Goal: Information Seeking & Learning: Stay updated

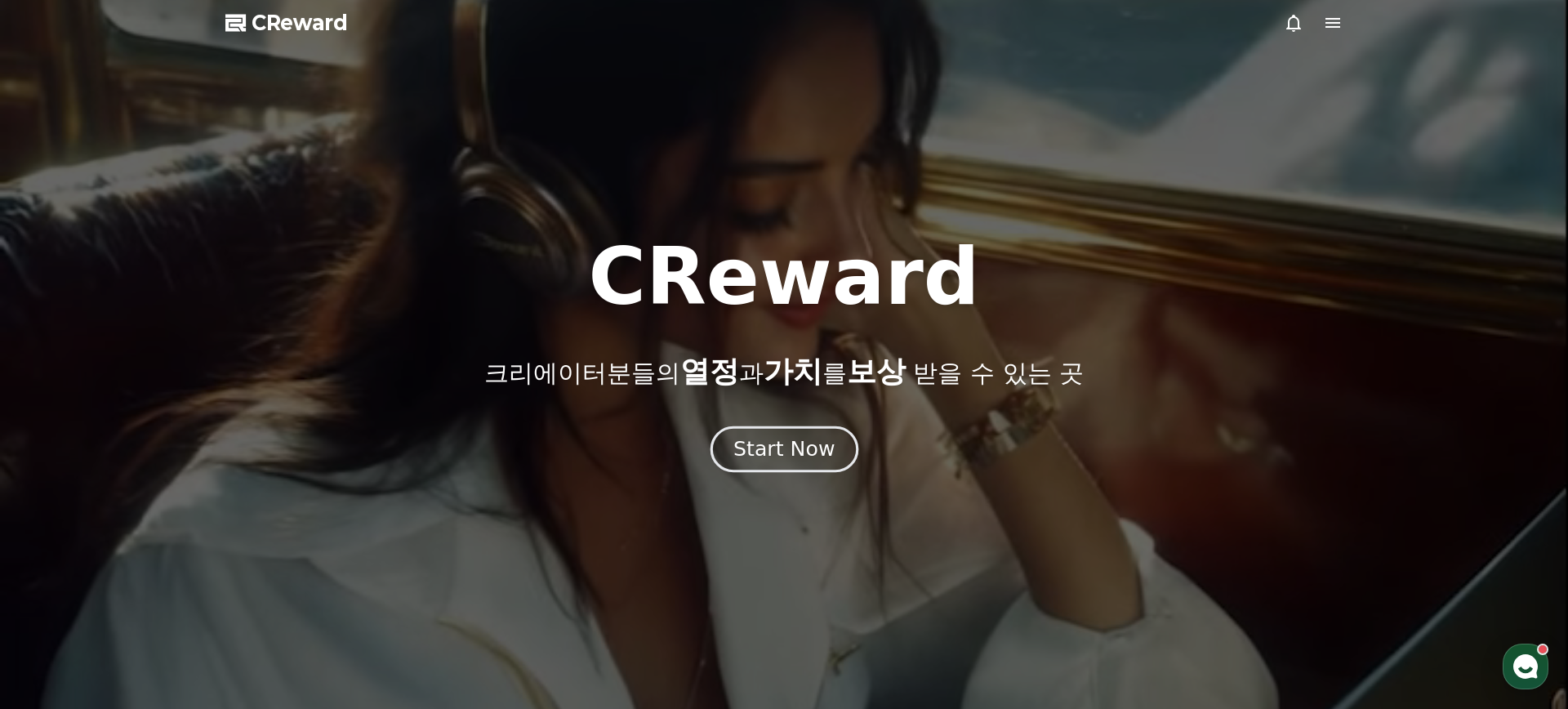
click at [796, 463] on div "Start Now" at bounding box center [784, 449] width 102 height 27
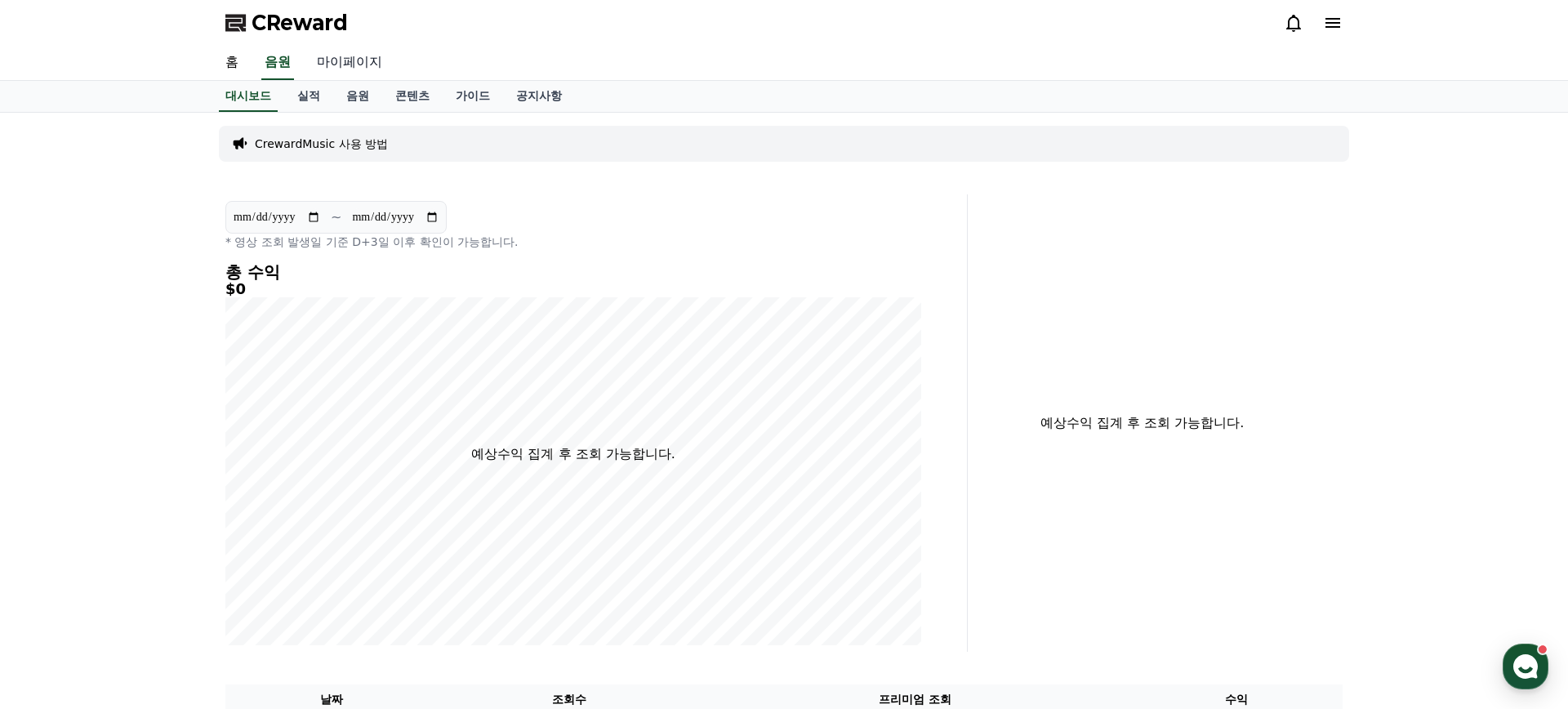
click at [341, 62] on link "마이페이지" at bounding box center [350, 63] width 92 height 34
select select "**********"
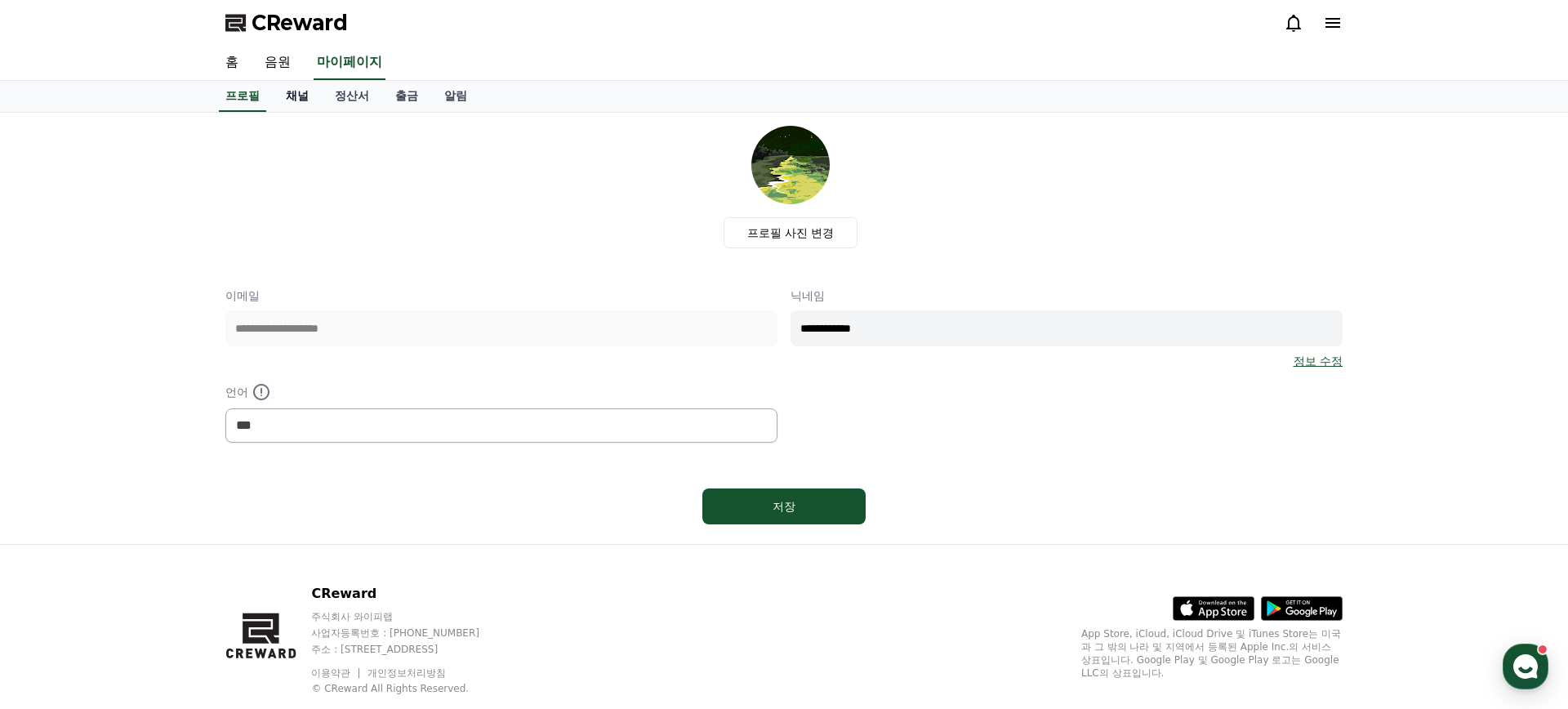
click at [292, 103] on link "채널" at bounding box center [297, 97] width 49 height 31
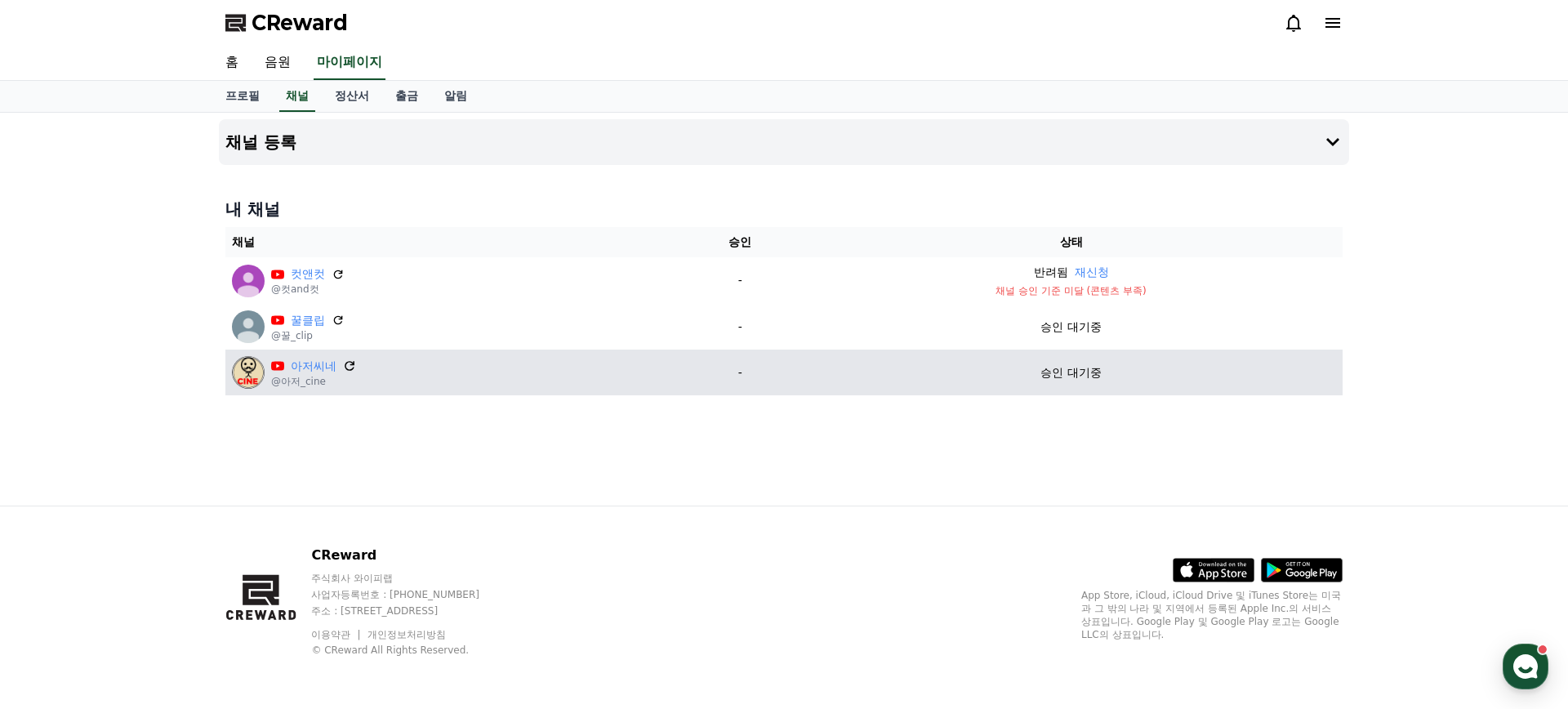
click at [348, 367] on icon at bounding box center [349, 366] width 10 height 10
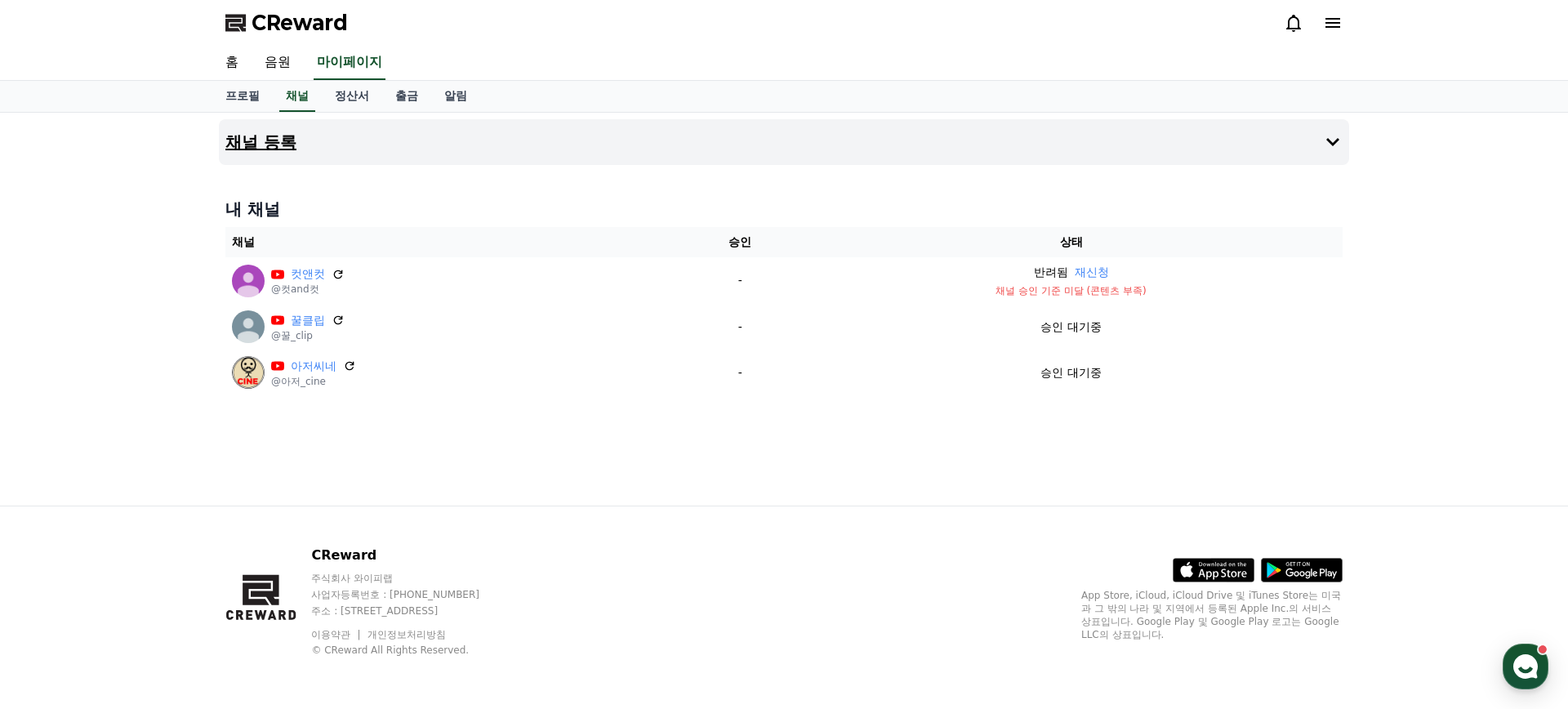
click at [1331, 147] on icon at bounding box center [1332, 142] width 20 height 20
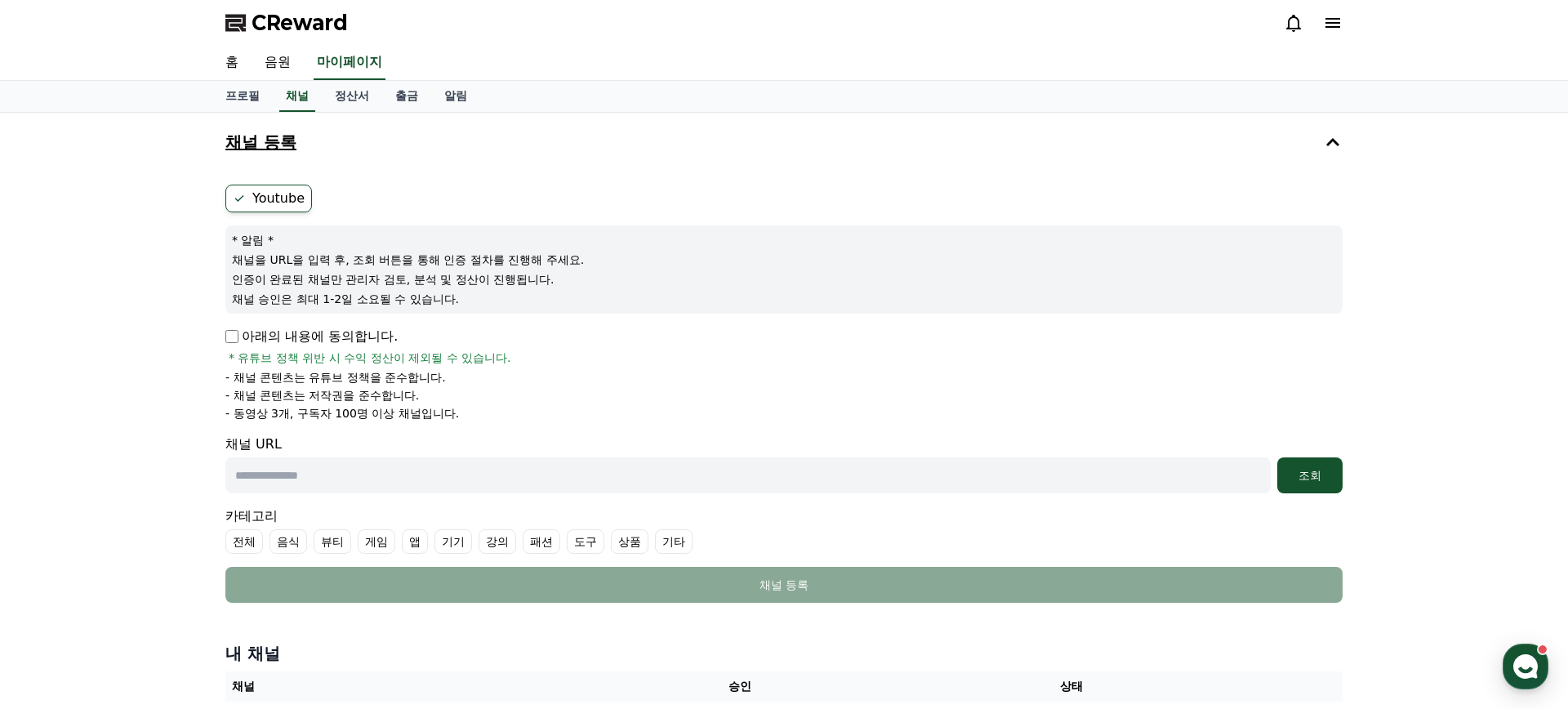
click at [1331, 147] on icon at bounding box center [1332, 142] width 20 height 20
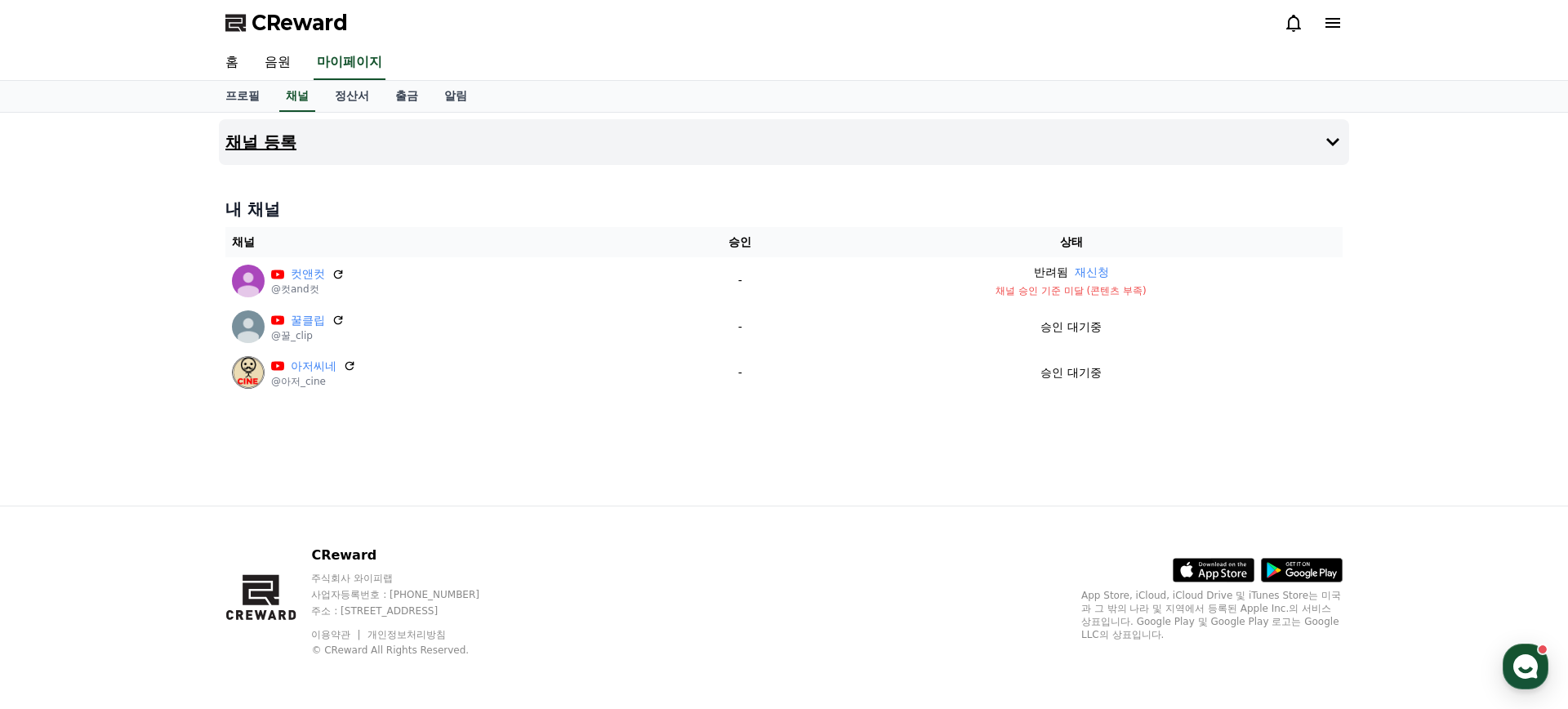
click at [1333, 25] on icon at bounding box center [1332, 22] width 20 height 20
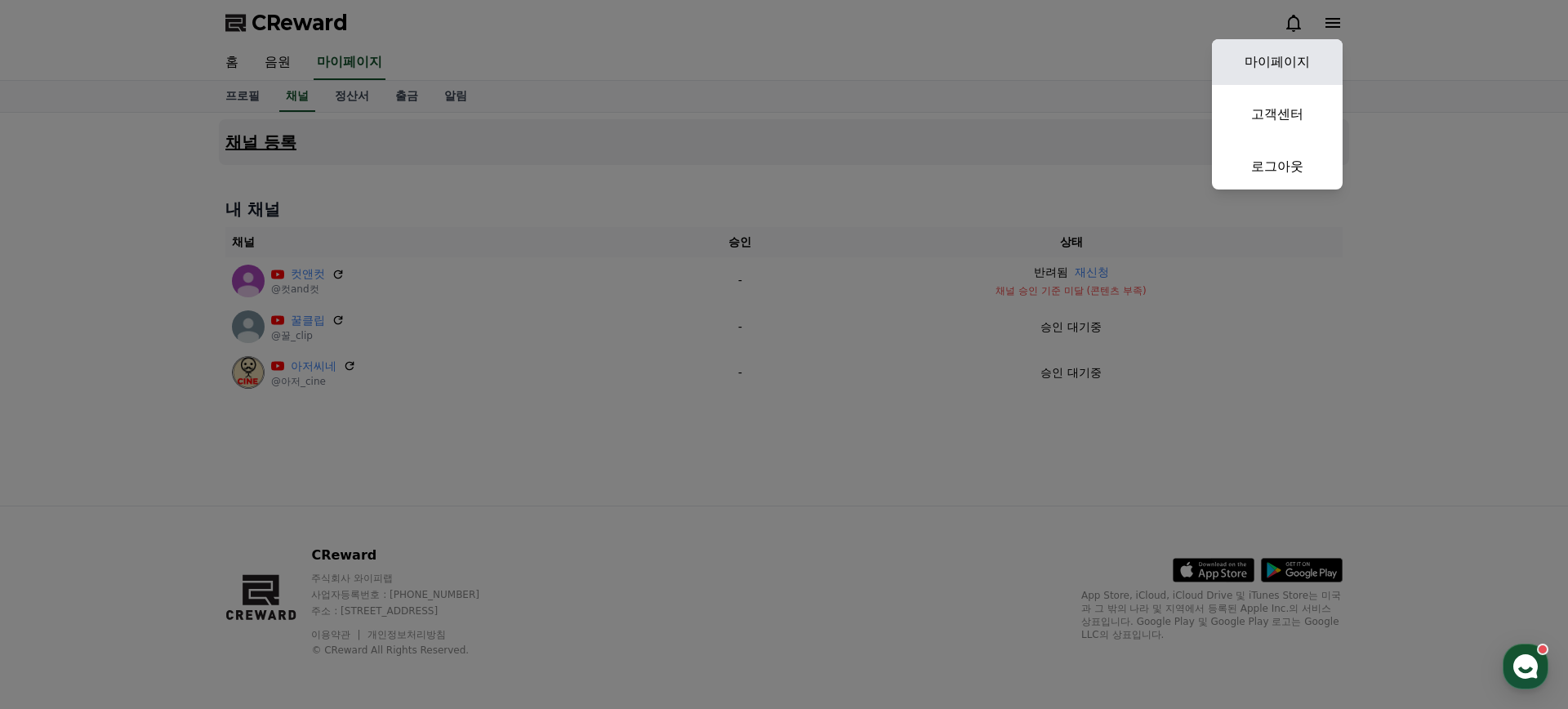
click at [1287, 52] on link "마이페이지" at bounding box center [1278, 62] width 131 height 46
select select "**********"
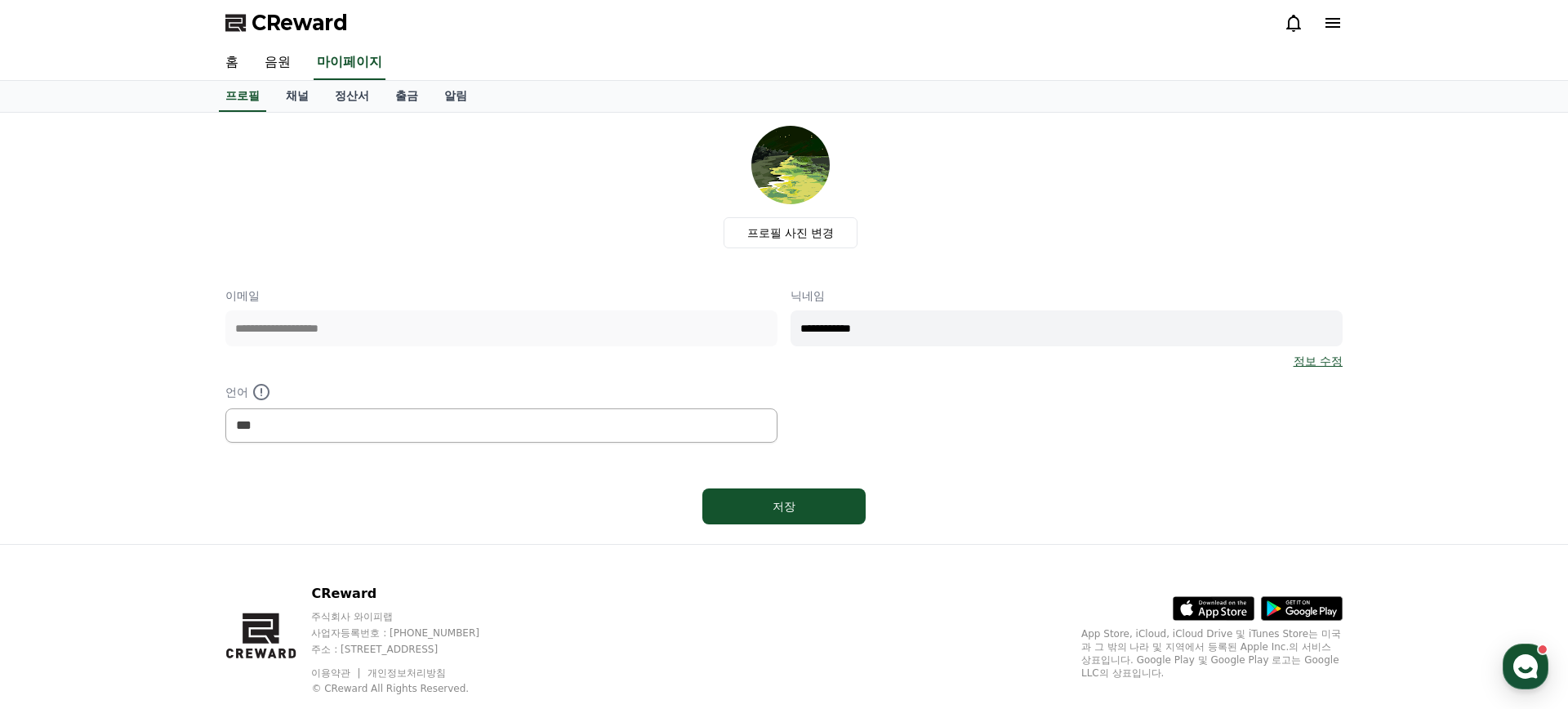
click at [1337, 14] on icon at bounding box center [1332, 22] width 20 height 20
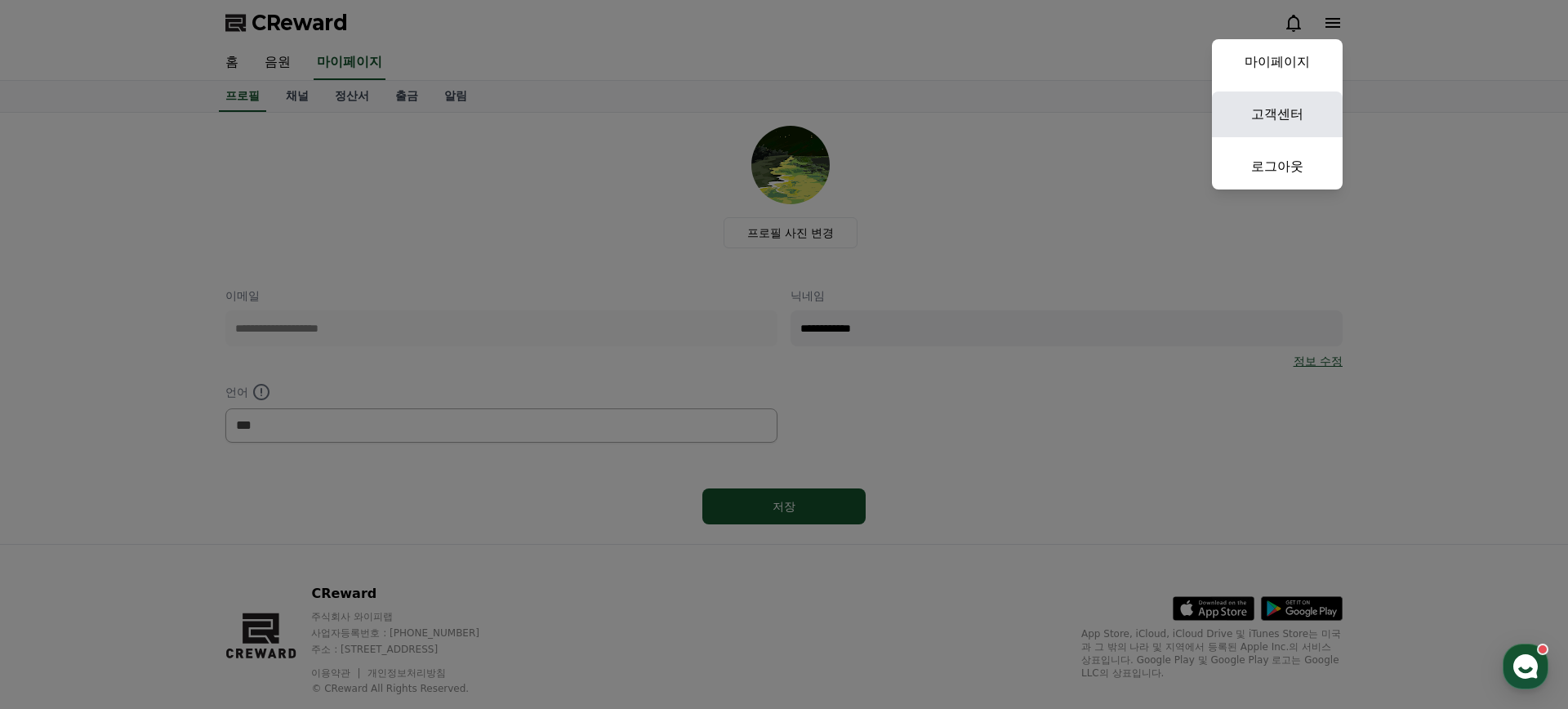
click at [1283, 111] on link "고객센터" at bounding box center [1278, 114] width 131 height 46
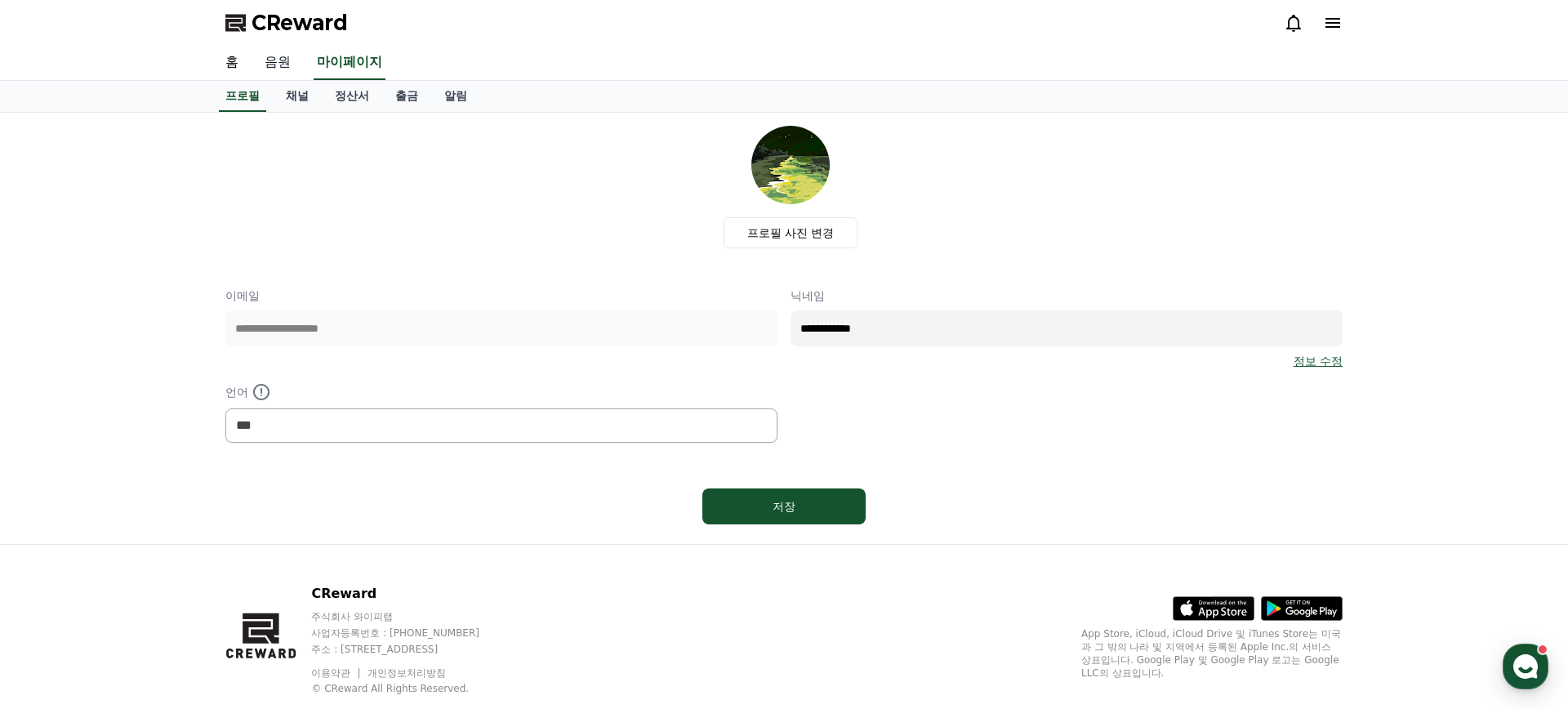
click at [273, 56] on link "음원" at bounding box center [277, 63] width 52 height 34
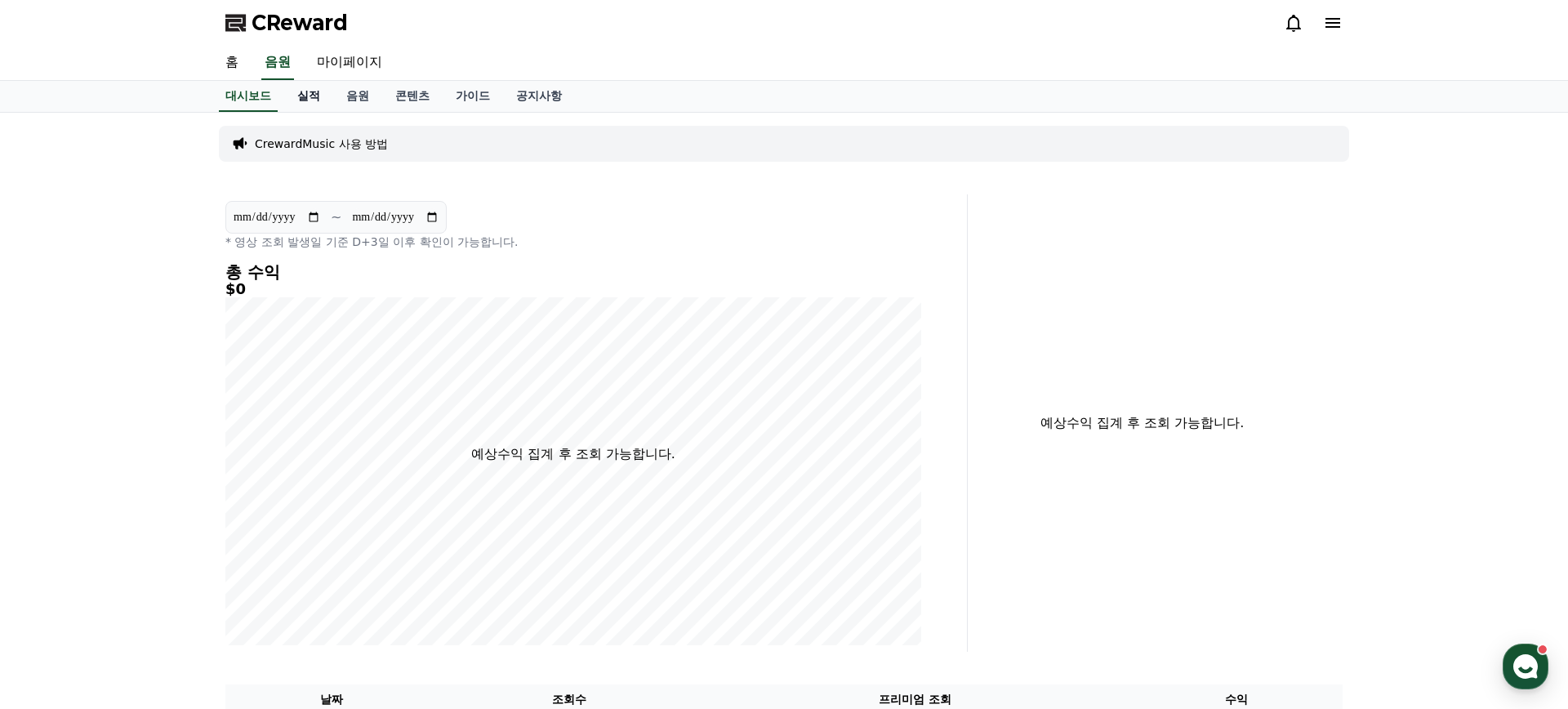
click at [310, 104] on link "실적" at bounding box center [309, 97] width 49 height 31
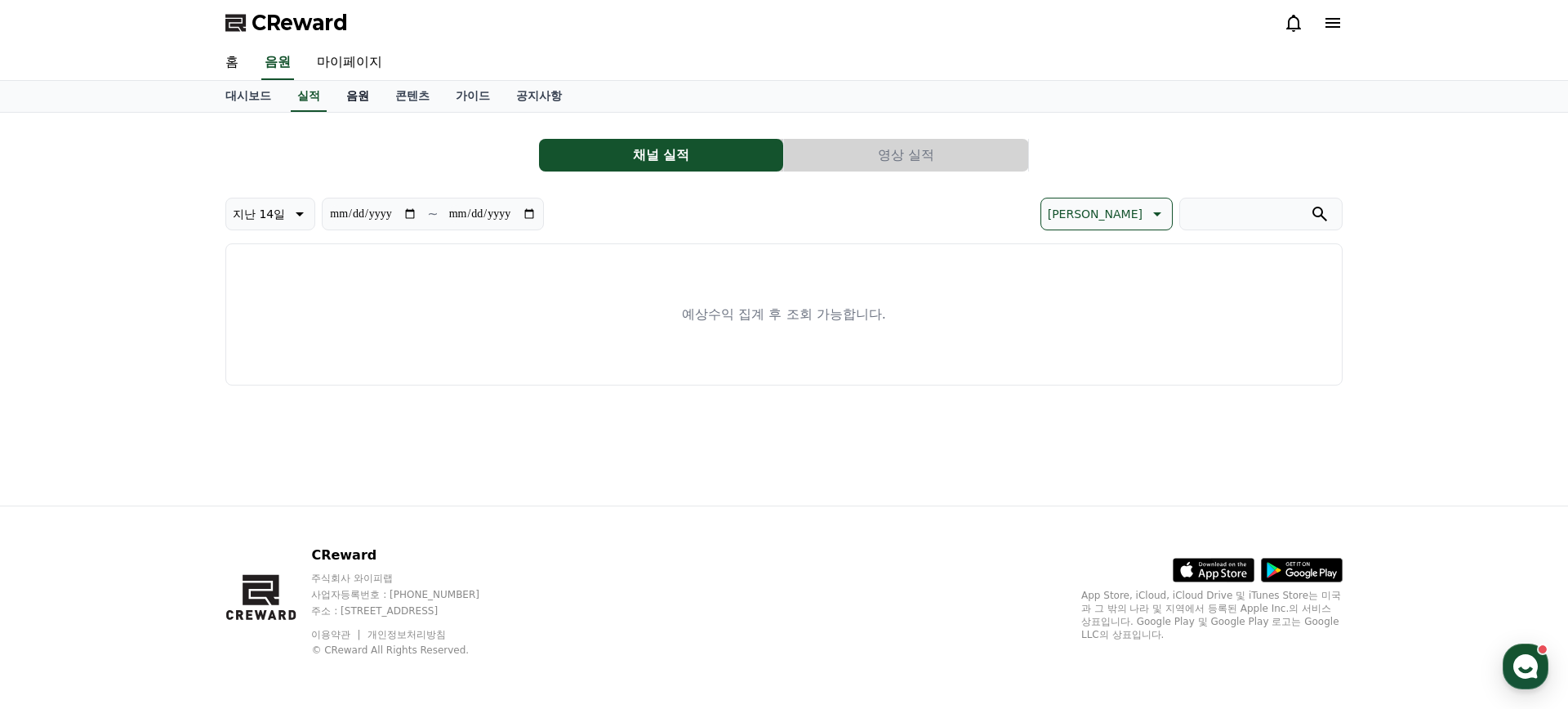
click at [333, 100] on link "음원" at bounding box center [358, 97] width 49 height 31
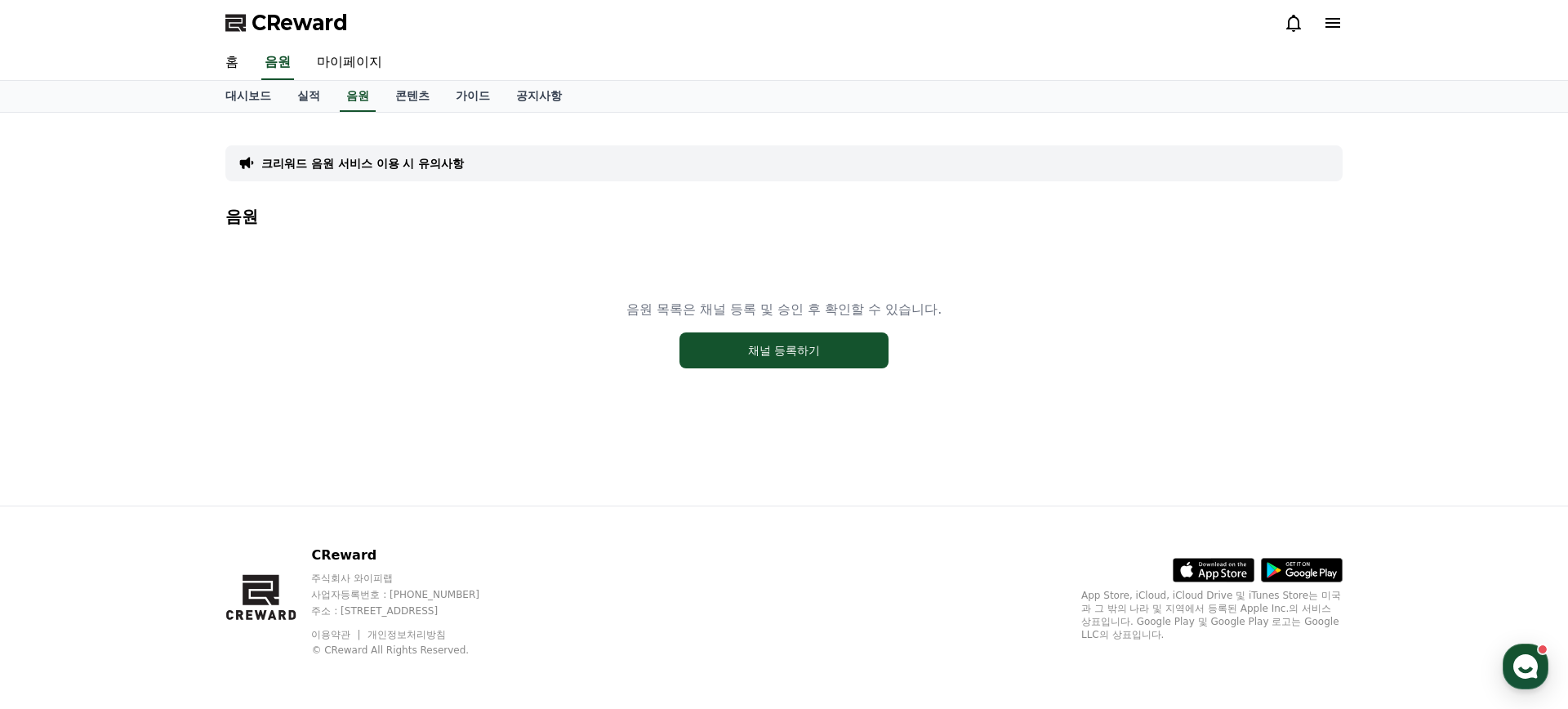
drag, startPoint x: 726, startPoint y: 311, endPoint x: 895, endPoint y: 300, distance: 169.4
click at [895, 300] on p "음원 목록은 채널 등록 및 승인 후 확인할 수 있습니다." at bounding box center [784, 310] width 316 height 20
click at [740, 365] on button "채널 등록하기" at bounding box center [784, 350] width 209 height 36
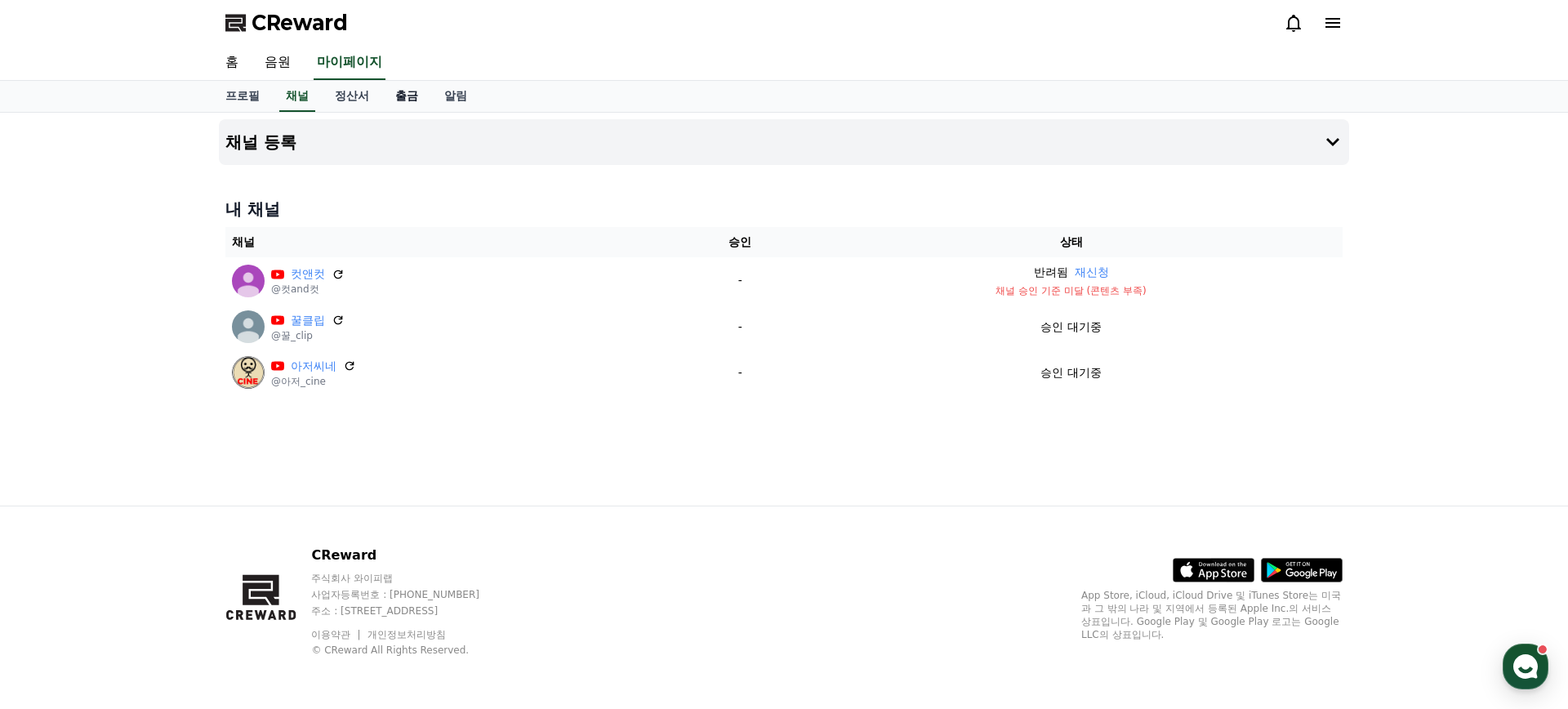
drag, startPoint x: 386, startPoint y: 101, endPoint x: 404, endPoint y: 98, distance: 18.2
click at [386, 101] on link "출금" at bounding box center [407, 97] width 49 height 31
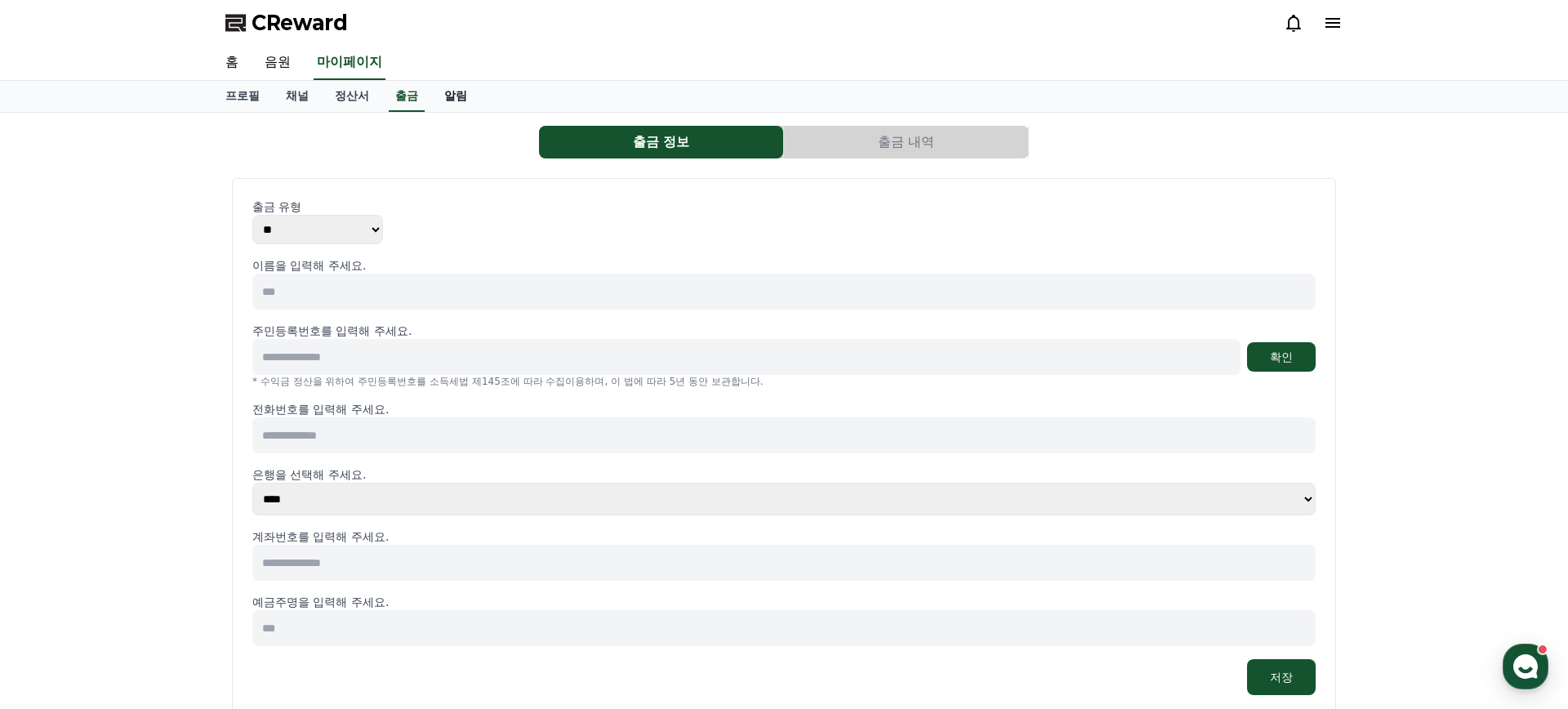
click at [446, 96] on link "알림" at bounding box center [456, 97] width 49 height 31
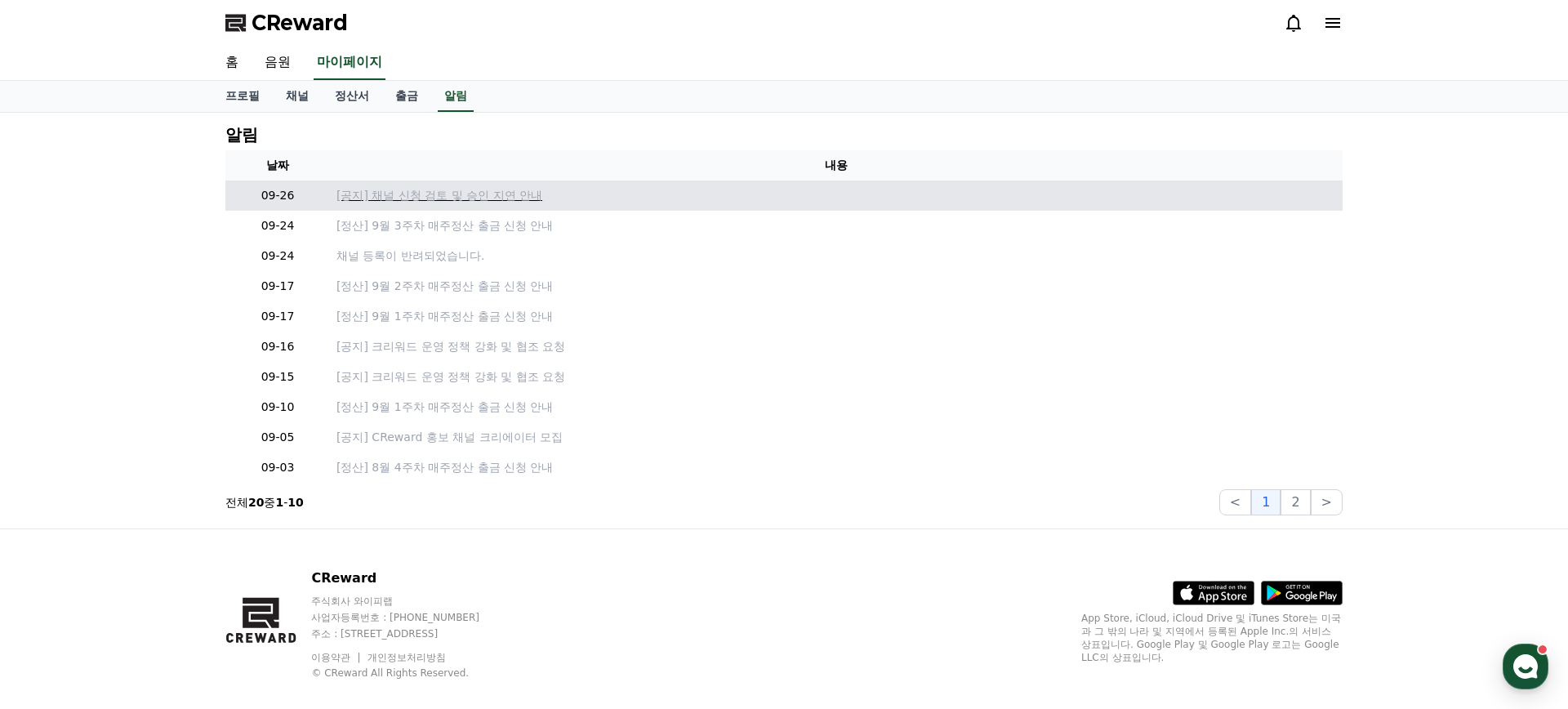
click at [479, 199] on p "[공지] 채널 신청 검토 및 승인 지연 안내" at bounding box center [836, 196] width 999 height 18
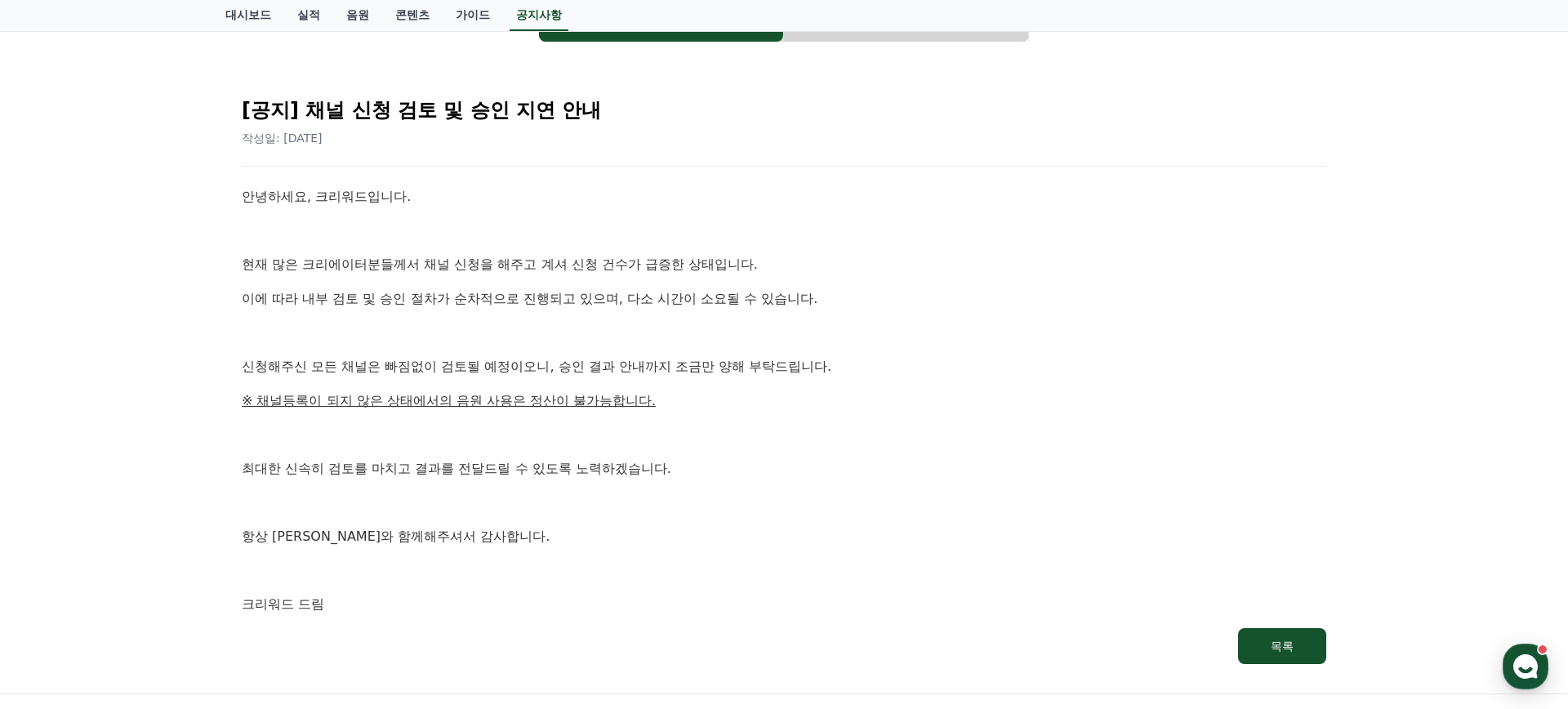
scroll to position [164, 0]
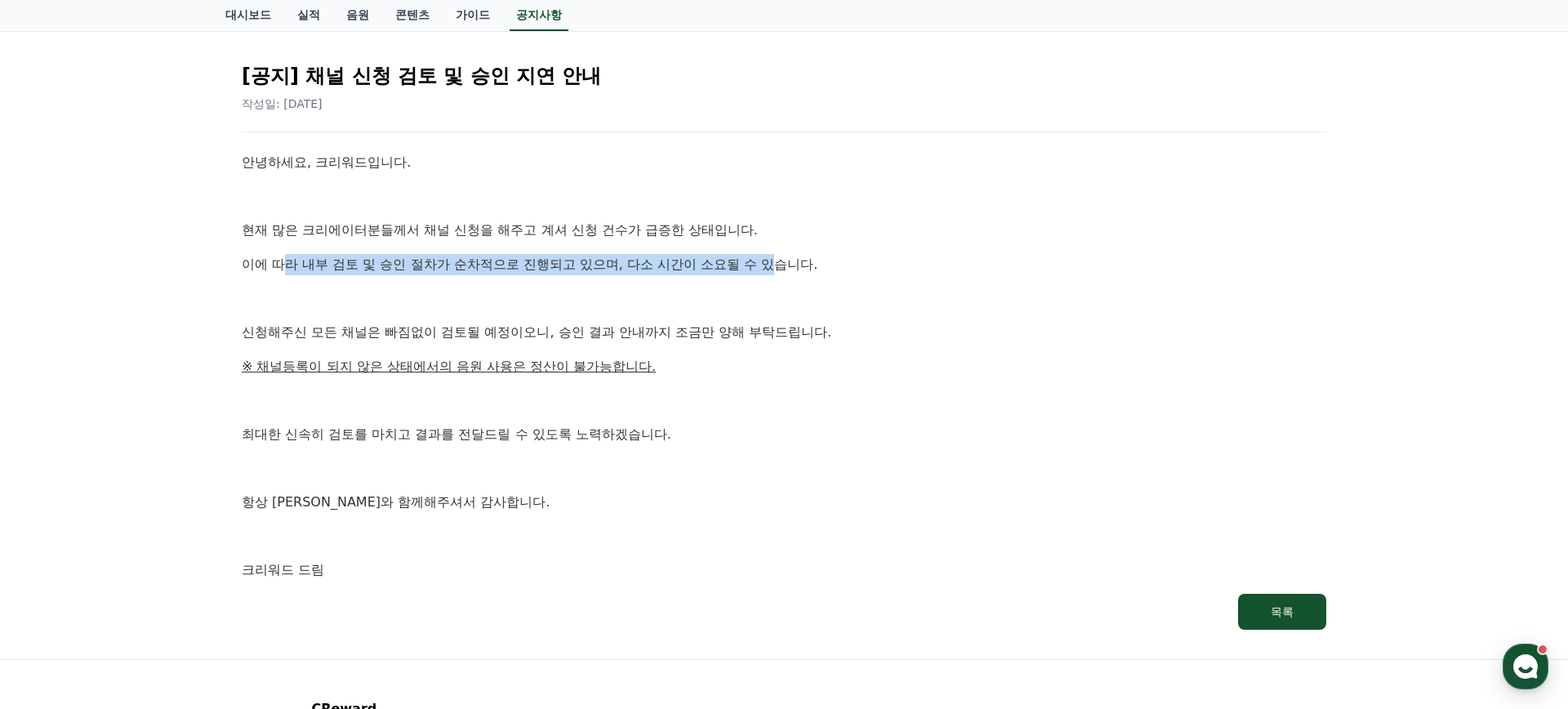
drag, startPoint x: 282, startPoint y: 259, endPoint x: 696, endPoint y: 263, distance: 414.0
click at [696, 263] on p "이에 따라 내부 검토 및 승인 절차가 순차적으로 진행되고 있으며, 다소 시간이 소요될 수 있습니다." at bounding box center [783, 265] width 1084 height 22
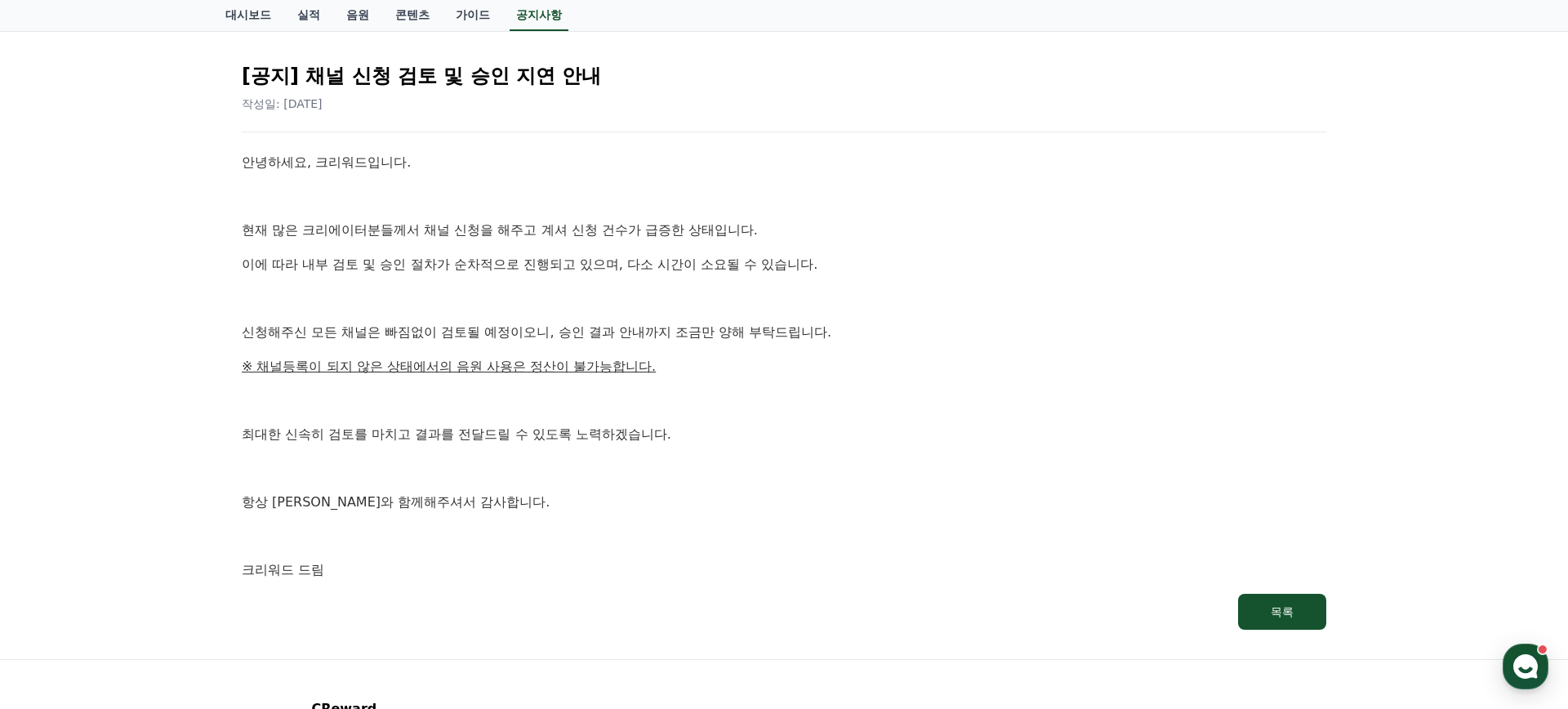
click at [701, 331] on p "신청해주신 모든 채널은 빠짐없이 검토될 예정이오니, 승인 결과 안내까지 조금만 양해 부탁드립니다." at bounding box center [783, 332] width 1084 height 22
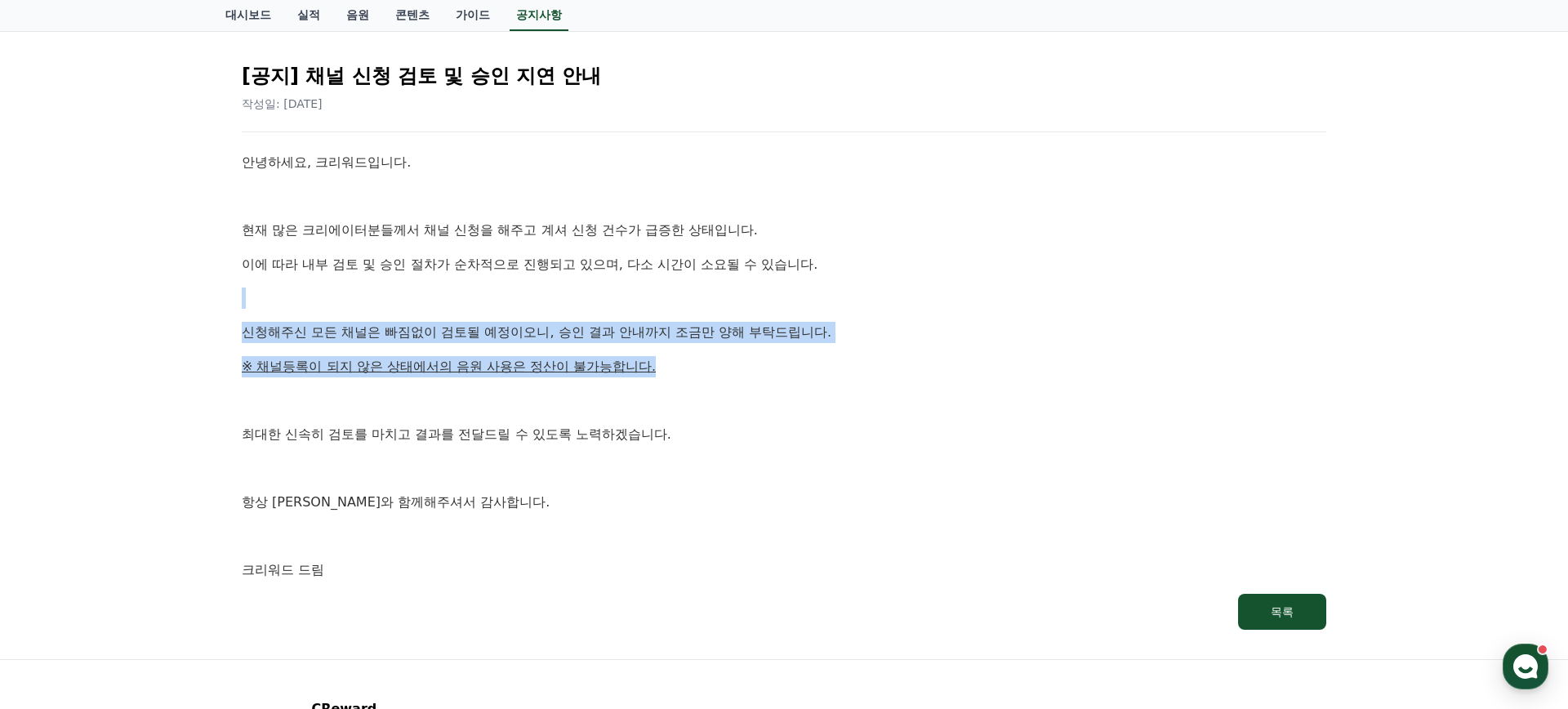
drag, startPoint x: 681, startPoint y: 358, endPoint x: 328, endPoint y: 305, distance: 357.0
click at [328, 305] on div "안녕하세요, 크리워드입니다. 현재 많은 크리에이터분들께서 채널 신청을 해주고 계셔 신청 건수가 급증한 상태입니다. 이에 따라 내부 검토 및 승…" at bounding box center [783, 366] width 1084 height 429
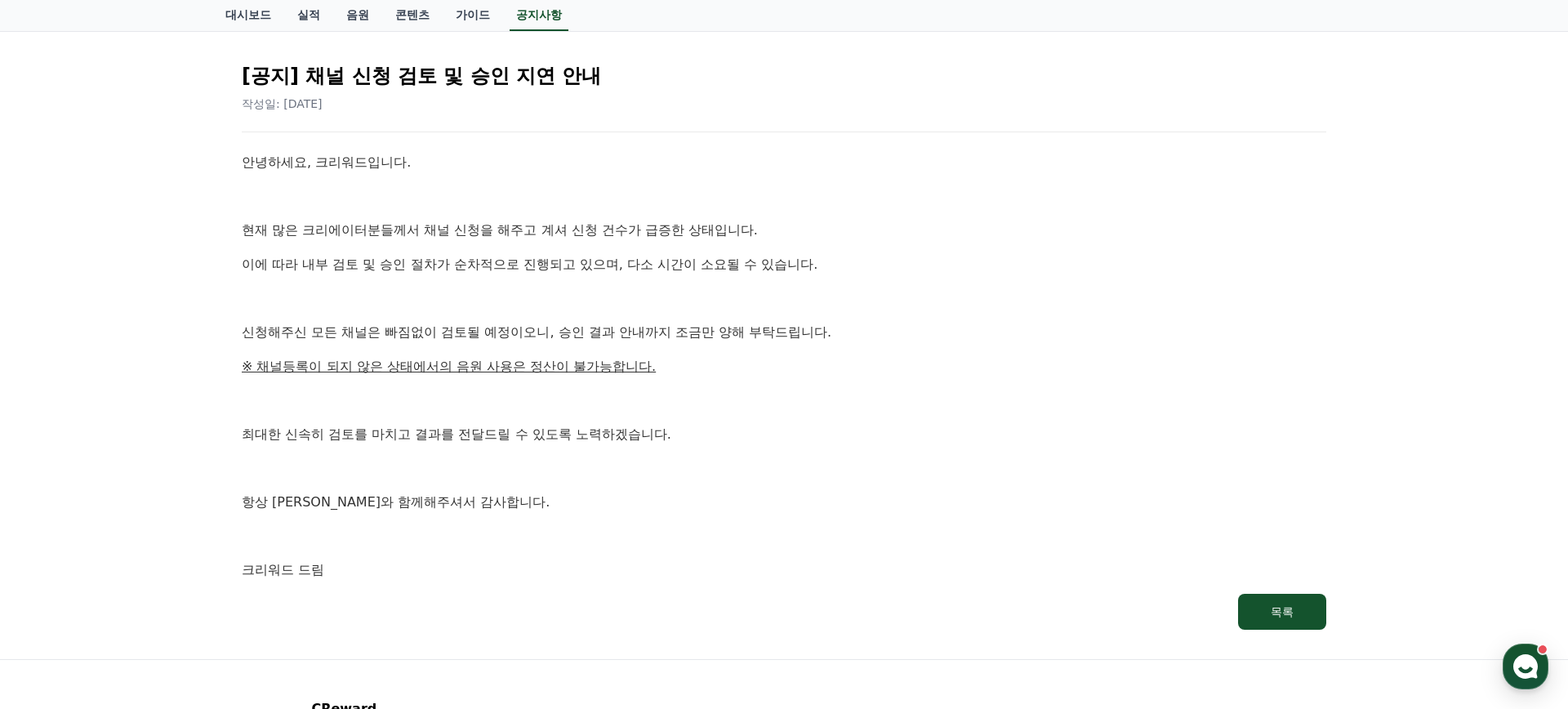
click at [326, 305] on p at bounding box center [783, 298] width 1084 height 22
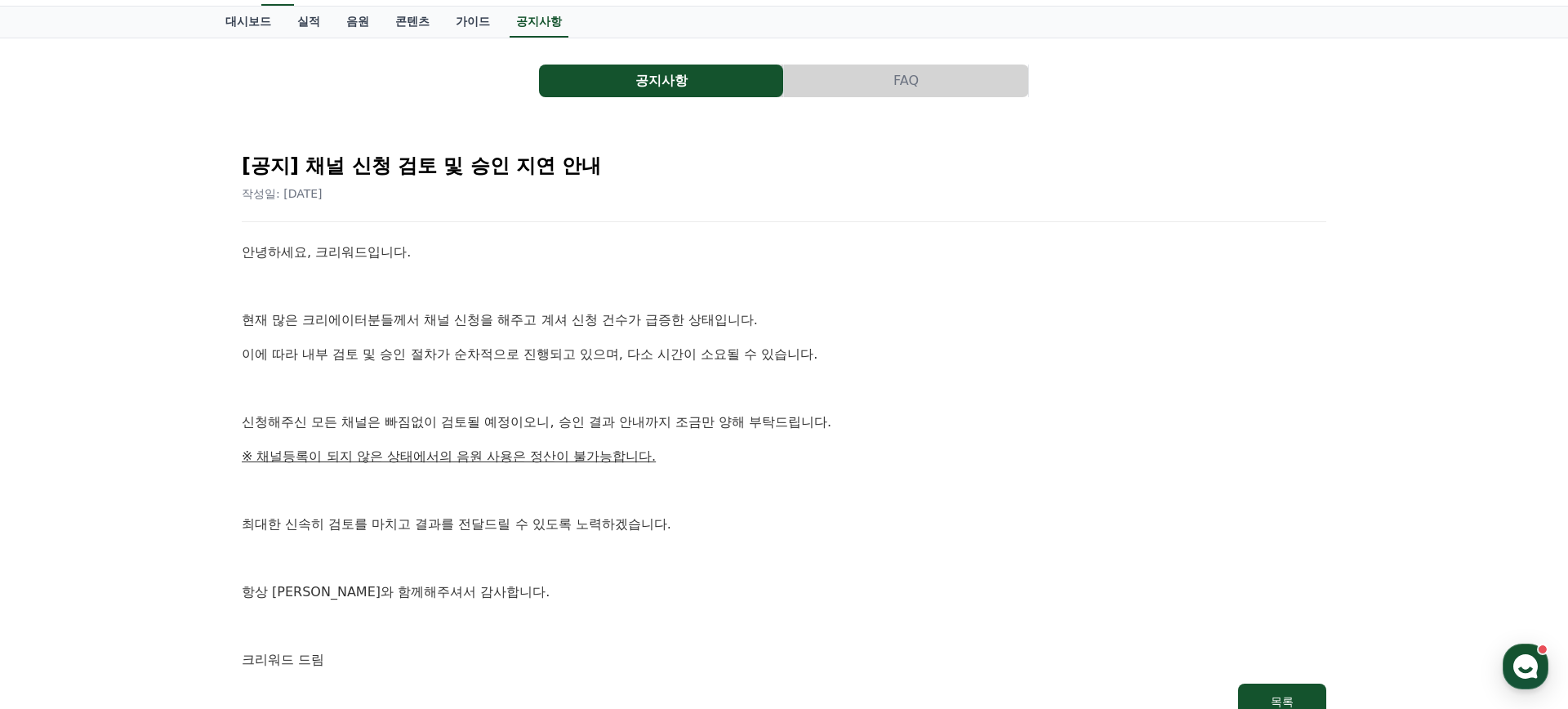
scroll to position [0, 0]
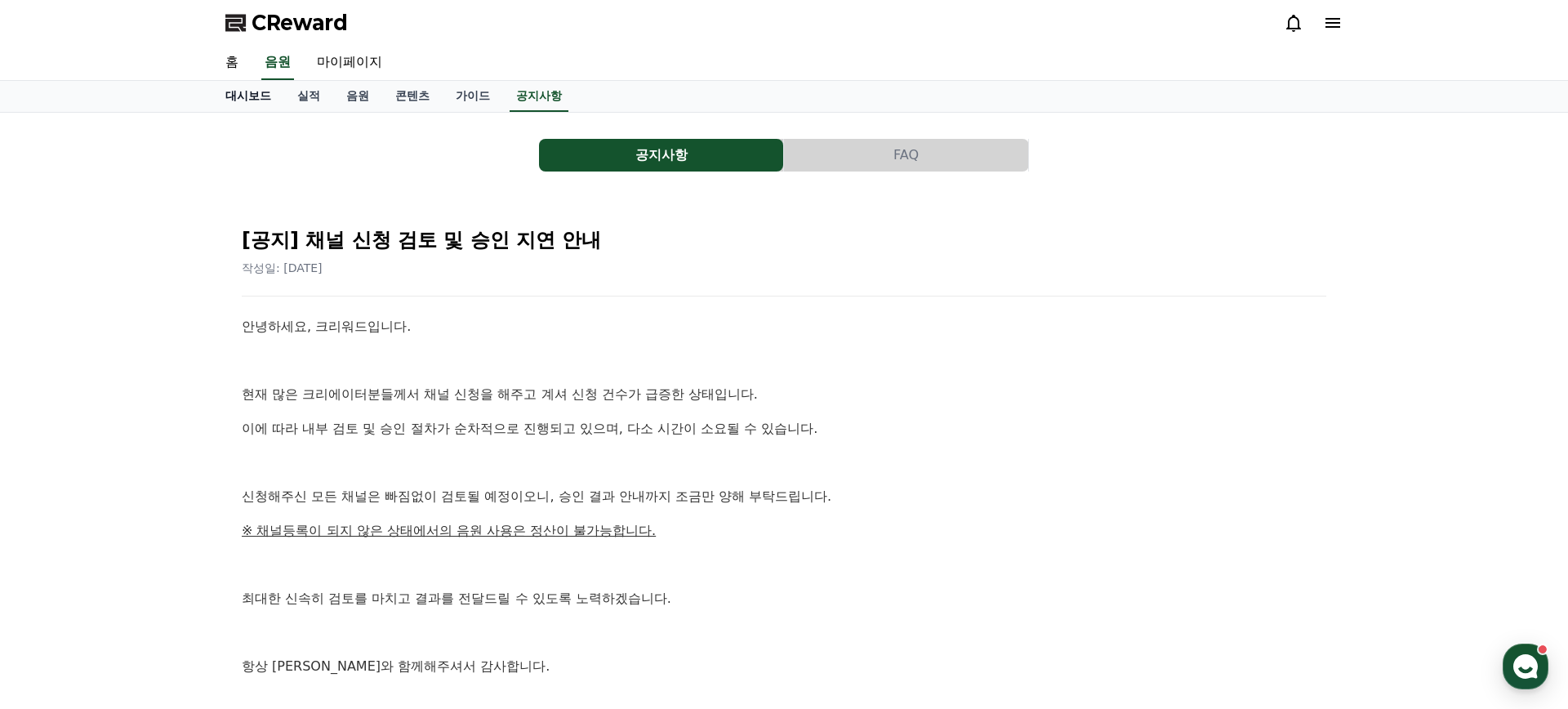
click at [242, 95] on link "대시보드" at bounding box center [248, 97] width 72 height 31
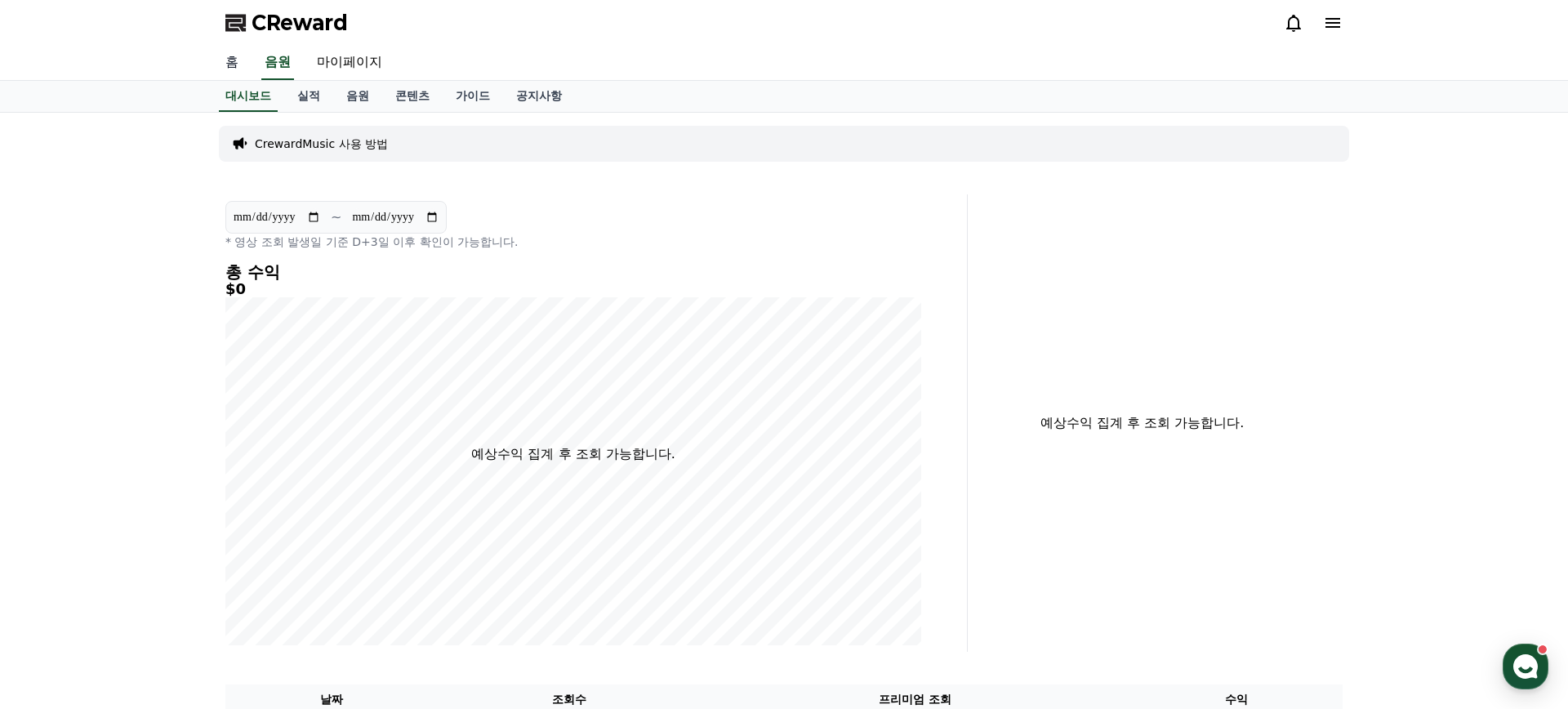
click at [229, 59] on link "홈" at bounding box center [232, 63] width 39 height 34
